Goal: Transaction & Acquisition: Download file/media

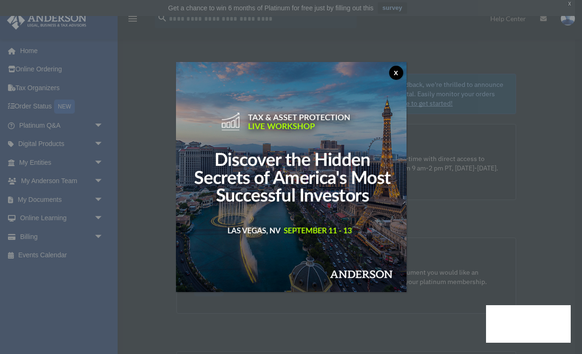
click at [396, 71] on button "x" at bounding box center [396, 73] width 14 height 14
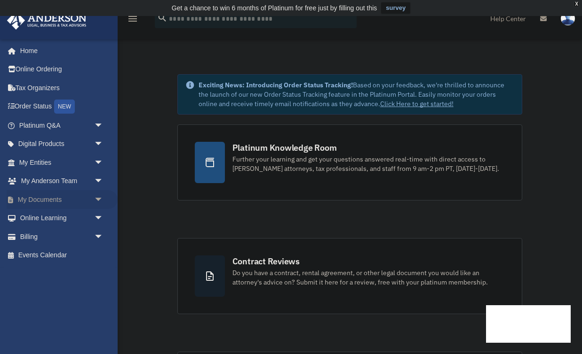
click at [52, 201] on link "My Documents arrow_drop_down" at bounding box center [62, 199] width 111 height 19
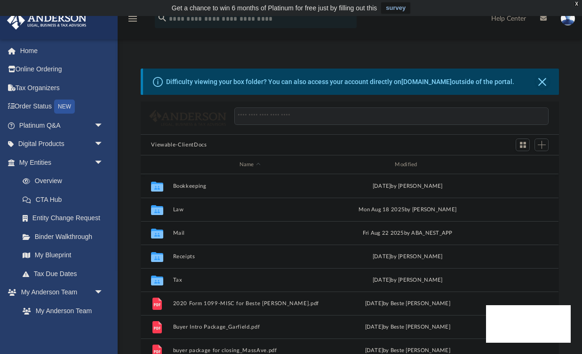
scroll to position [213, 417]
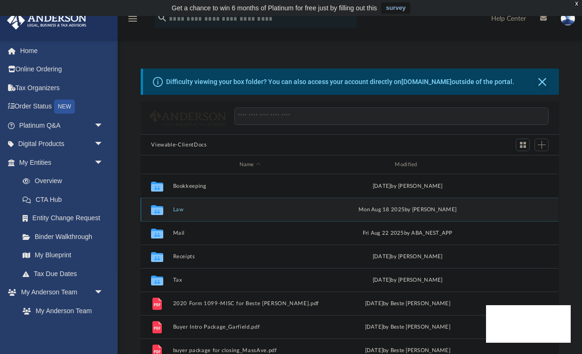
click at [176, 211] on button "Law" at bounding box center [250, 210] width 154 height 6
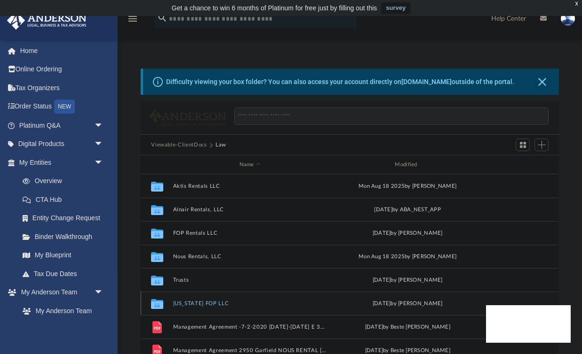
click at [189, 306] on button "Wyoming FOP LLC" at bounding box center [250, 304] width 154 height 6
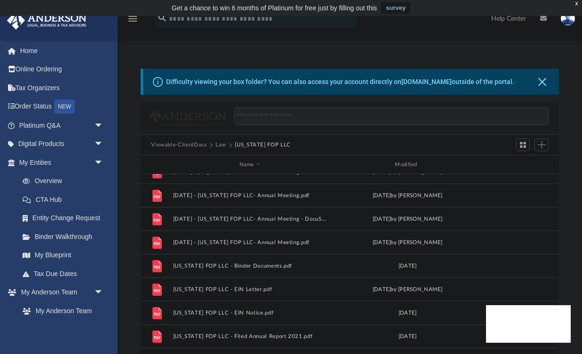
scroll to position [157, 0]
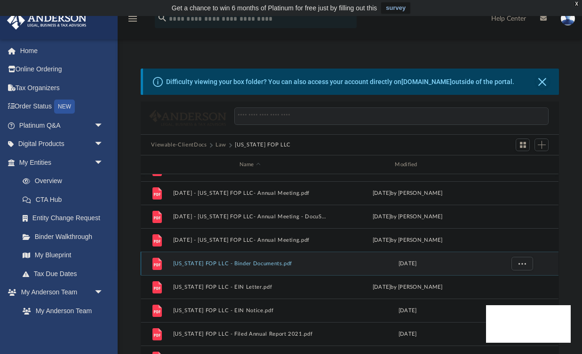
click at [257, 263] on button "Wyoming FOP LLC - Binder Documents.pdf" at bounding box center [250, 264] width 154 height 6
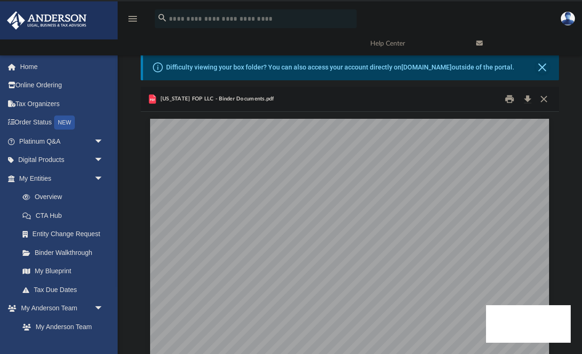
click at [527, 98] on button "Download" at bounding box center [527, 99] width 17 height 15
